Goal: Information Seeking & Learning: Check status

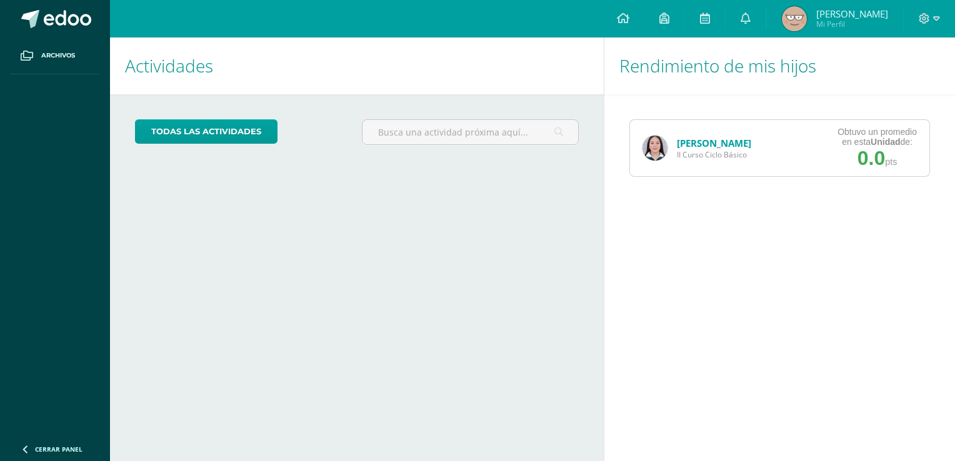
click at [713, 148] on link "[PERSON_NAME]" at bounding box center [714, 143] width 74 height 13
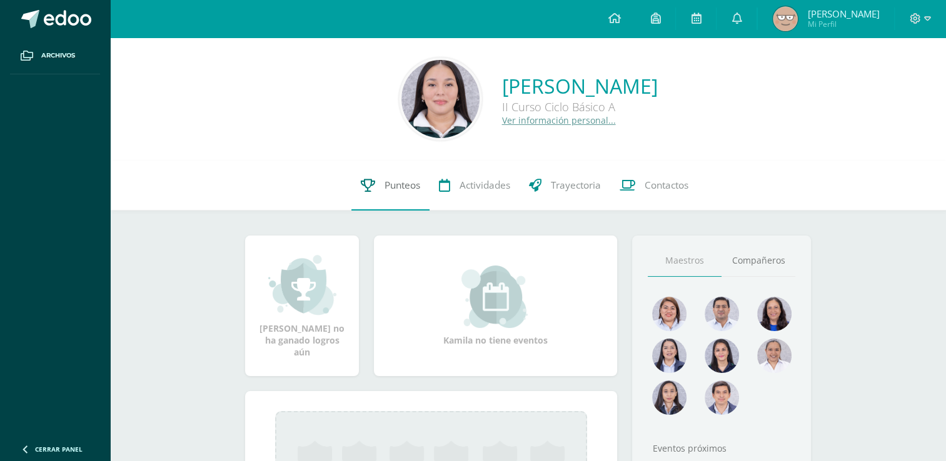
click at [423, 172] on link "Punteos" at bounding box center [390, 186] width 78 height 50
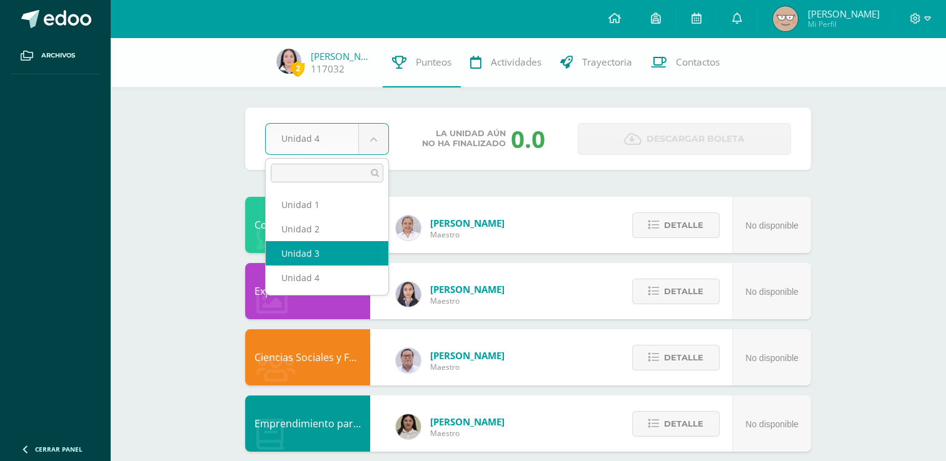
select select "Unidad 3"
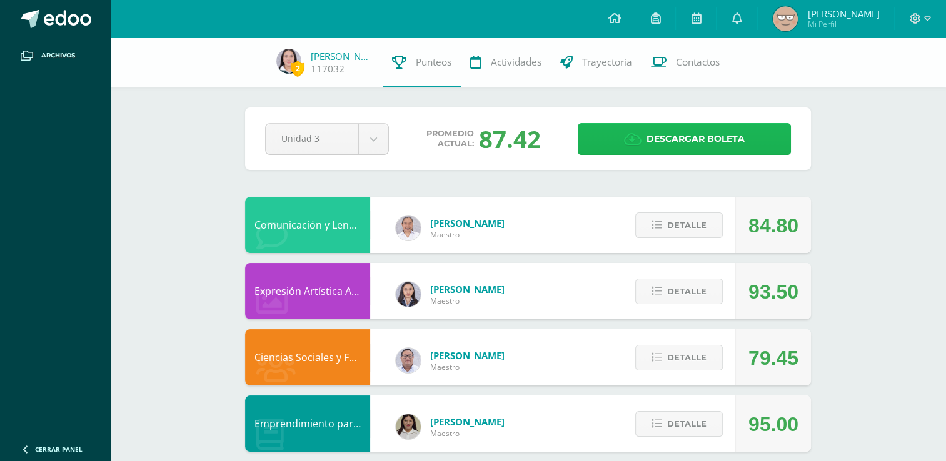
click at [598, 153] on link "Descargar boleta" at bounding box center [684, 139] width 213 height 32
drag, startPoint x: 901, startPoint y: 246, endPoint x: 900, endPoint y: 233, distance: 13.1
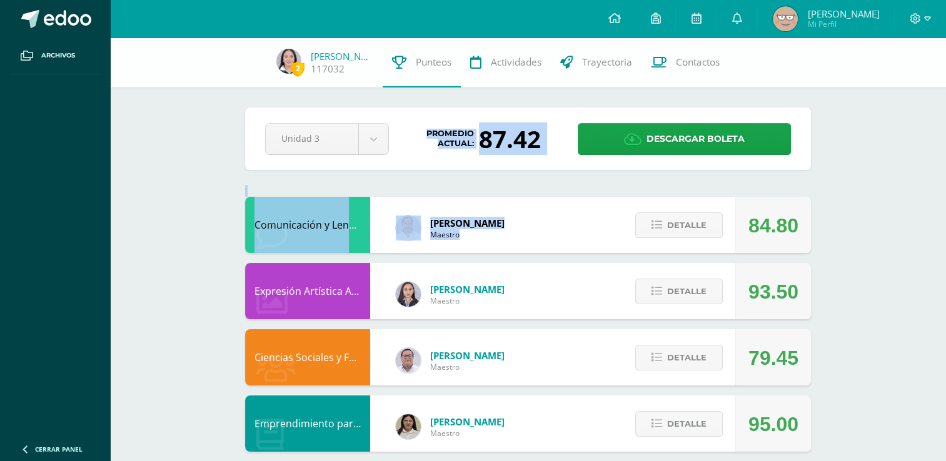
drag, startPoint x: 943, startPoint y: 132, endPoint x: 943, endPoint y: 203, distance: 71.3
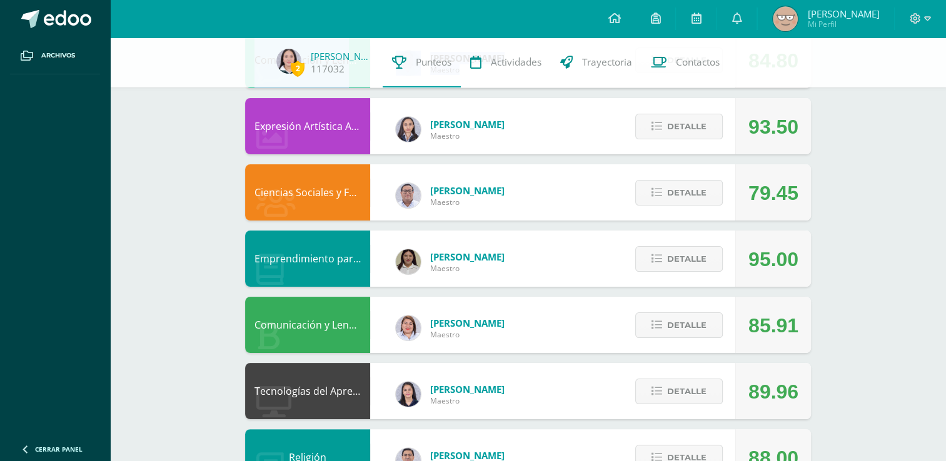
scroll to position [166, 0]
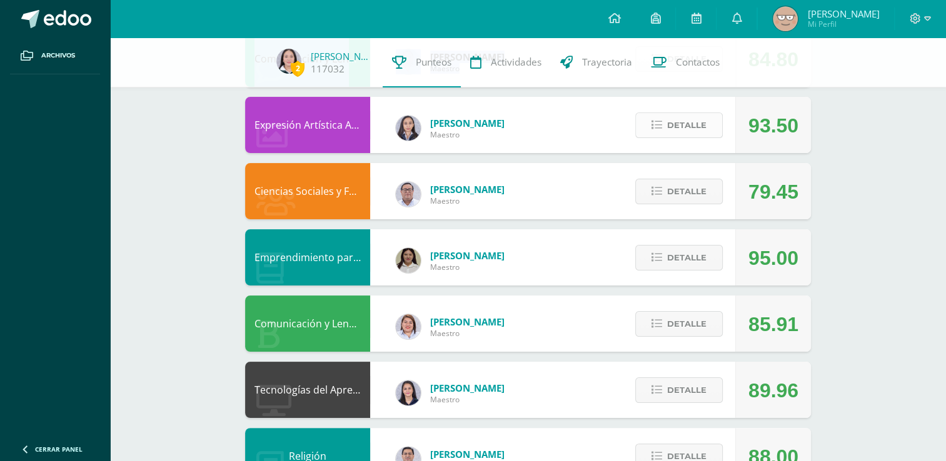
click at [700, 129] on span "Detalle" at bounding box center [686, 125] width 39 height 23
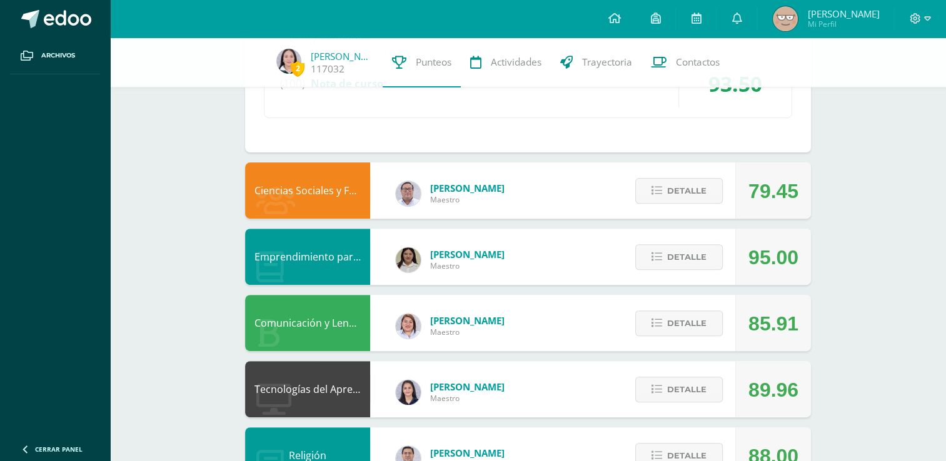
scroll to position [429, 0]
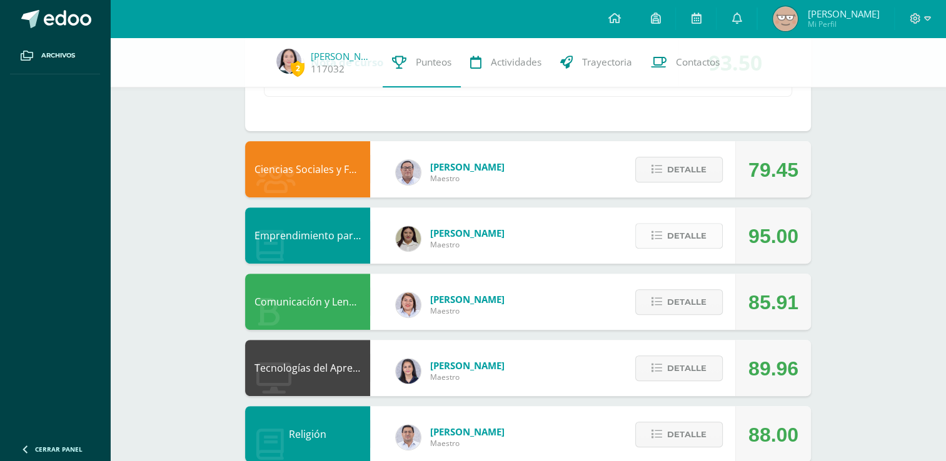
click at [673, 238] on span "Detalle" at bounding box center [686, 235] width 39 height 23
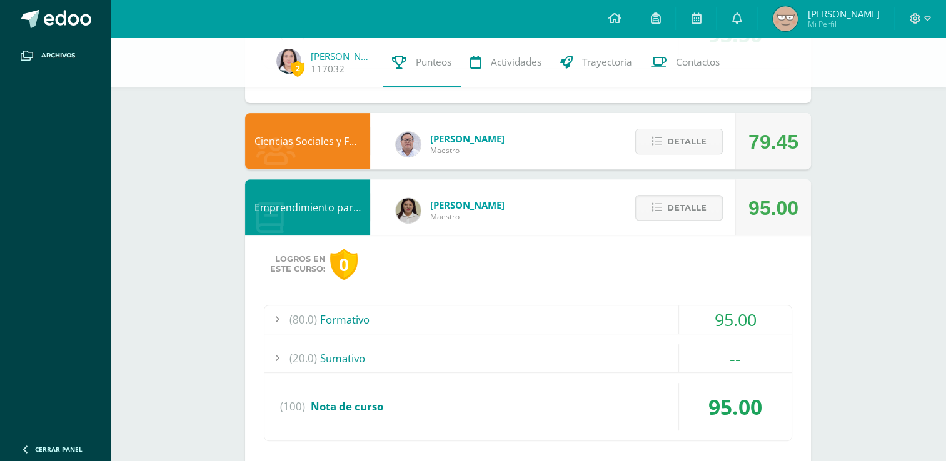
scroll to position [459, 0]
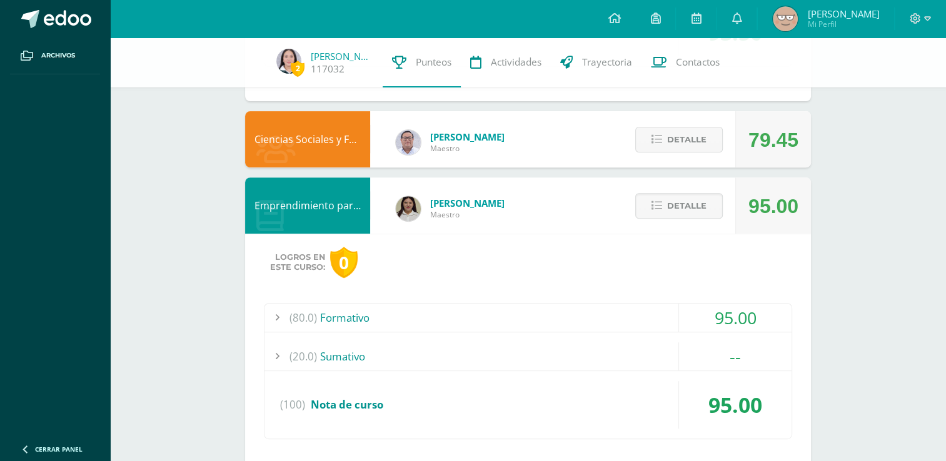
click at [790, 338] on div "(80.0) Formativo 95.00 Trifoliar productos artesanales y productos industriales…" at bounding box center [528, 371] width 528 height 136
click at [783, 348] on div "--" at bounding box center [735, 357] width 113 height 28
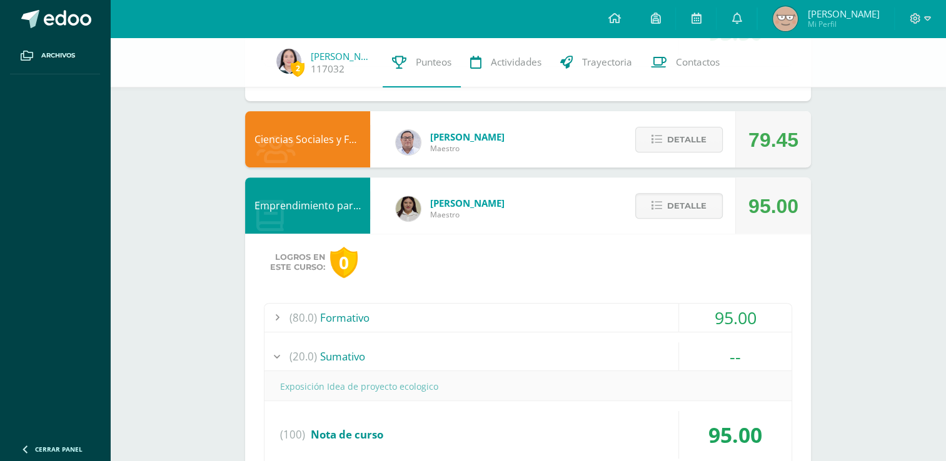
click at [783, 348] on div "--" at bounding box center [735, 357] width 113 height 28
